Goal: Check status

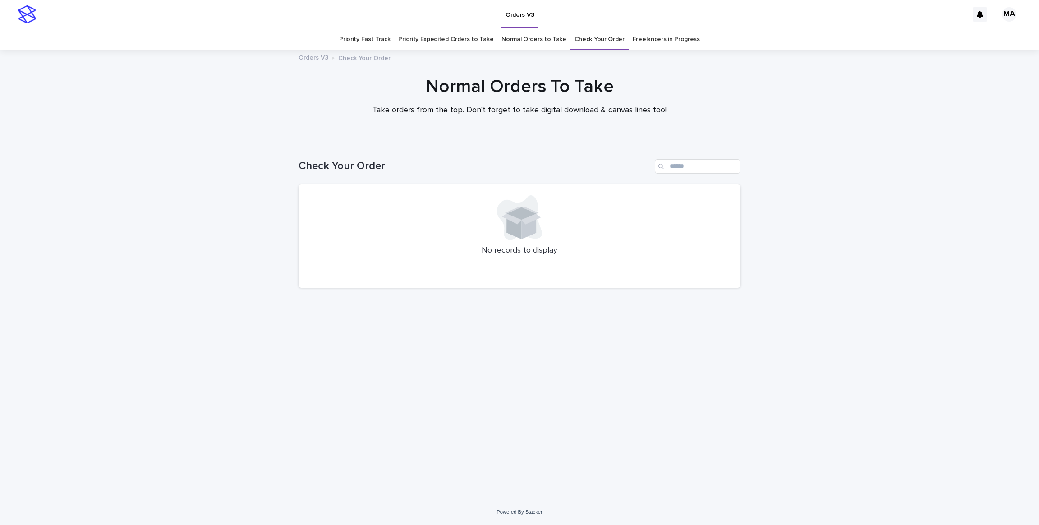
click at [220, 229] on div "Loading... Saving… Loading... Saving… Check Your Order No records to display" at bounding box center [519, 320] width 1039 height 358
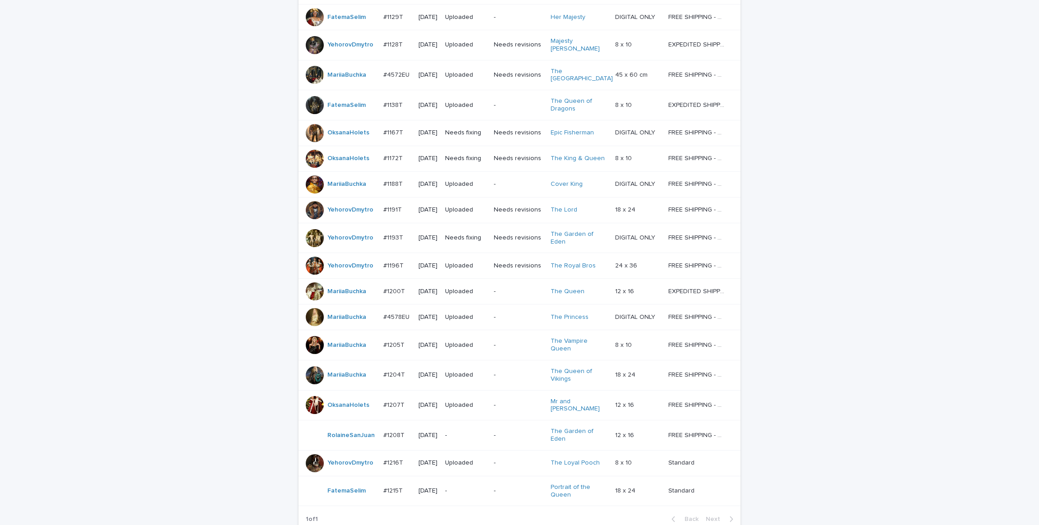
scroll to position [556, 0]
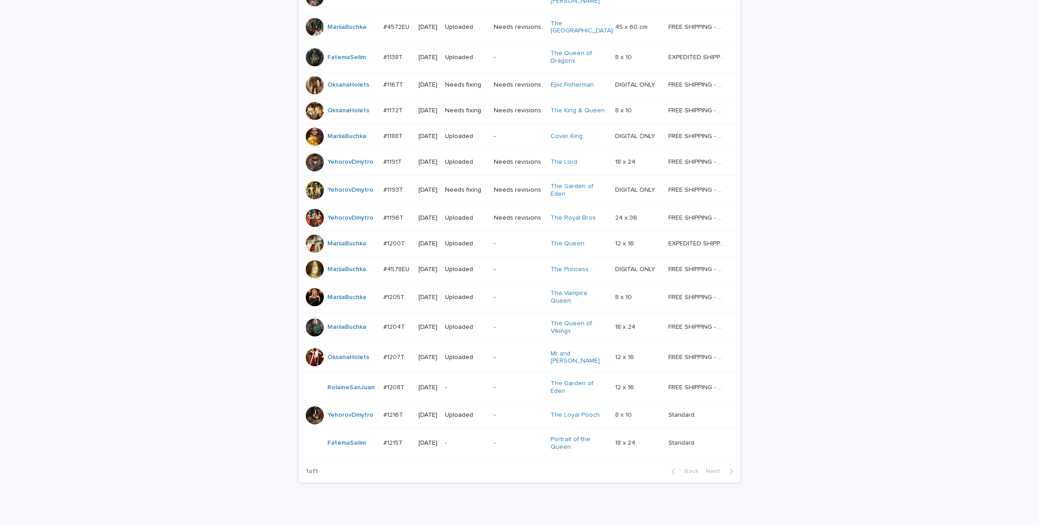
click at [190, 195] on div "Loading... Saving… Loading... Saving… Check Your Order Artist Name Date Design_…" at bounding box center [519, 60] width 1039 height 950
click at [170, 242] on div "Loading... Saving… Loading... Saving… Check Your Order Artist Name Date Design_…" at bounding box center [519, 60] width 1039 height 950
click at [153, 291] on div "Loading... Saving… Loading... Saving… Check Your Order Artist Name Date Design_…" at bounding box center [519, 60] width 1039 height 950
click at [152, 291] on div "Loading... Saving… Loading... Saving… Check Your Order Artist Name Date Design_…" at bounding box center [519, 60] width 1039 height 950
click at [164, 266] on div "Loading... Saving… Loading... Saving… Check Your Order Artist Name Date Design_…" at bounding box center [519, 60] width 1039 height 950
